Goal: Task Accomplishment & Management: Manage account settings

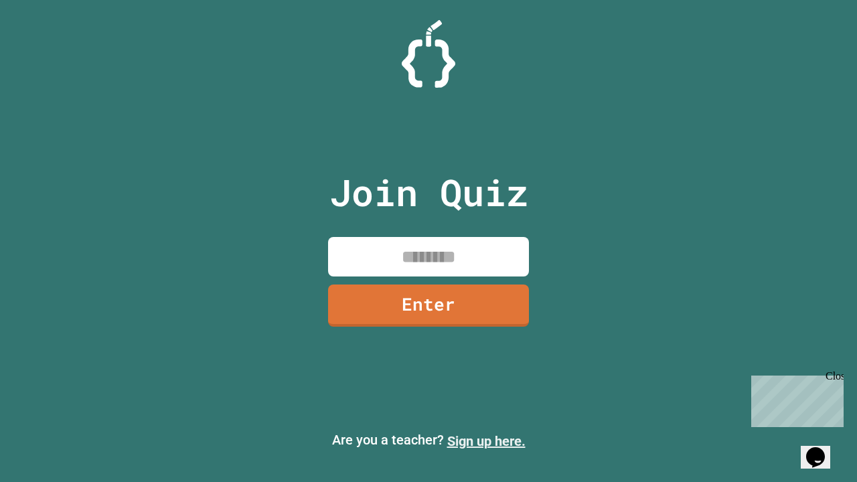
click at [486, 441] on link "Sign up here." at bounding box center [486, 441] width 78 height 16
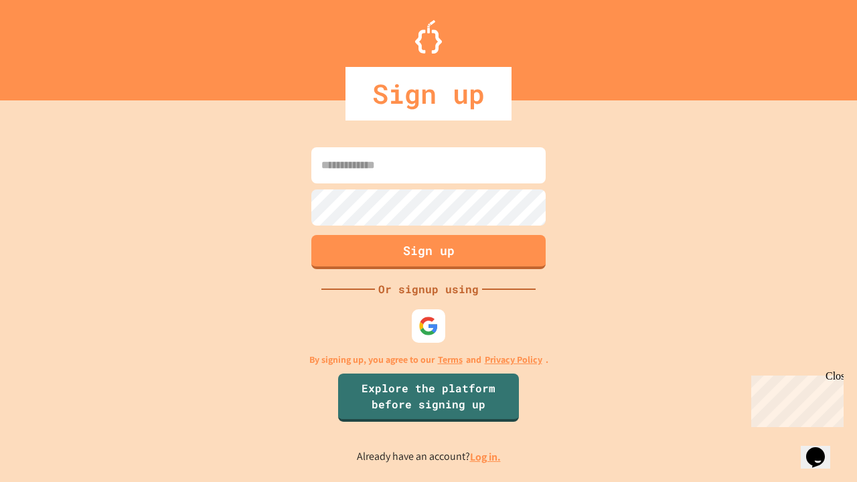
click at [486, 457] on link "Log in." at bounding box center [485, 457] width 31 height 14
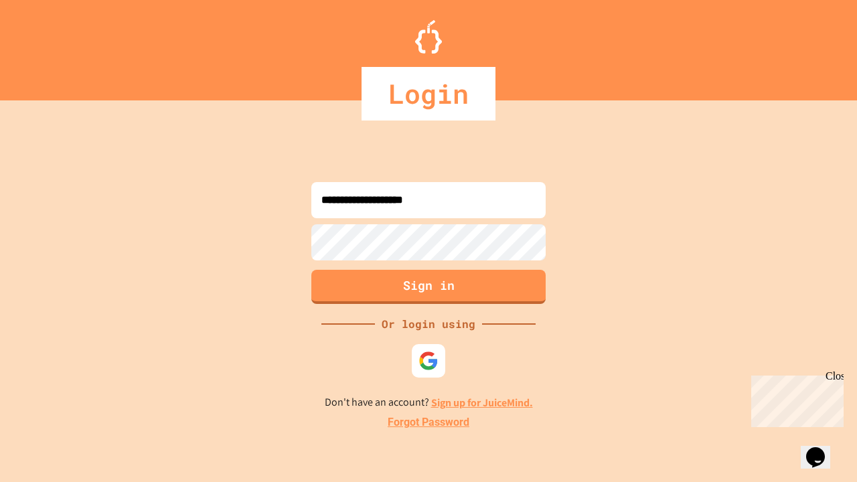
type input "**********"
